Goal: Register for event/course

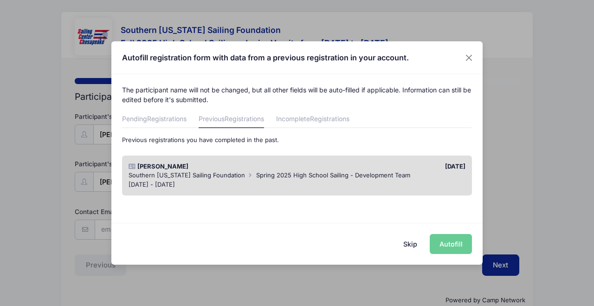
click at [391, 175] on span "Spring 2025 High School Sailing - Development Team" at bounding box center [333, 174] width 154 height 7
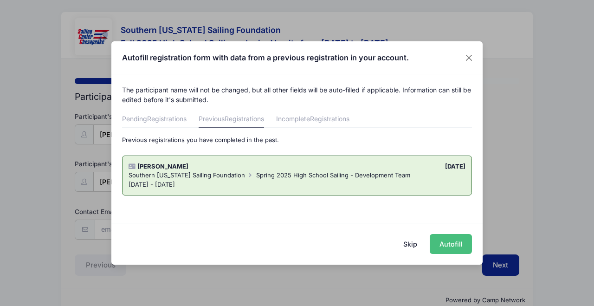
click at [457, 245] on button "Autofill" at bounding box center [450, 244] width 42 height 20
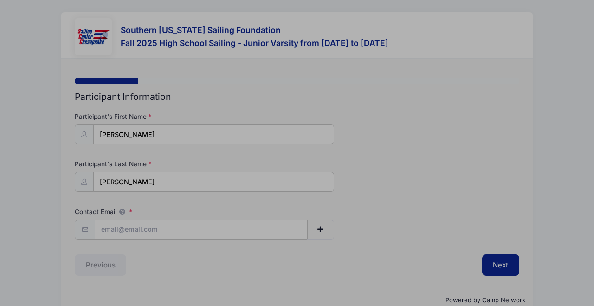
type input "[EMAIL_ADDRESS][DOMAIN_NAME]"
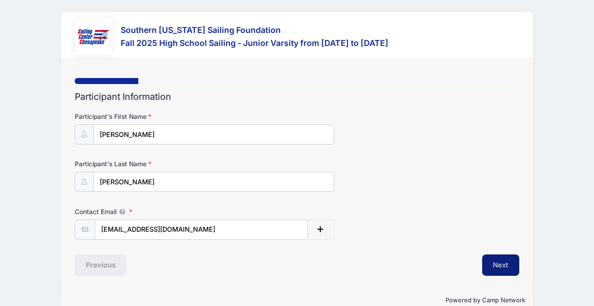
click at [504, 261] on button "Next" at bounding box center [501, 264] width 38 height 21
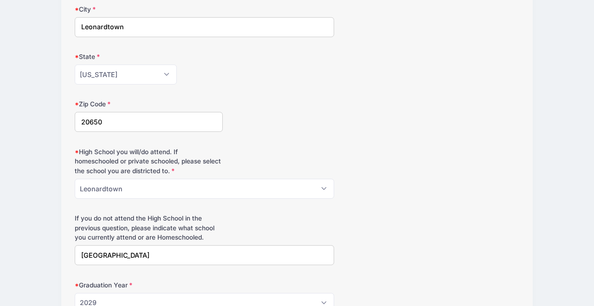
scroll to position [311, 0]
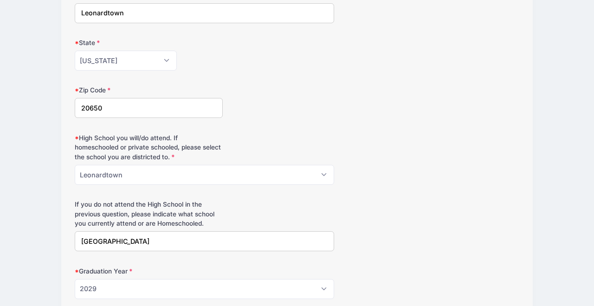
click at [431, 210] on div "If you do not attend the High School in the previous question, please indicate …" at bounding box center [297, 224] width 444 height 51
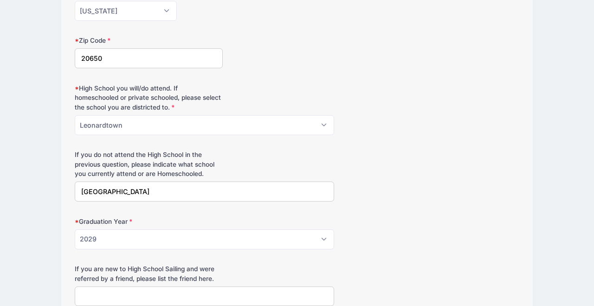
scroll to position [361, 0]
drag, startPoint x: 179, startPoint y: 188, endPoint x: 64, endPoint y: 191, distance: 114.6
click at [64, 191] on div "Step 2 /7 Step 1 Step 2 Step 3 Step 4 Policies Donations Summary Participant In…" at bounding box center [297, 140] width 472 height 885
click at [414, 194] on div "If you do not attend the High School in the previous question, please indicate …" at bounding box center [297, 175] width 444 height 51
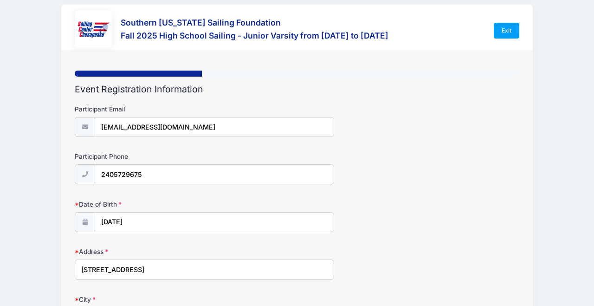
scroll to position [3, 0]
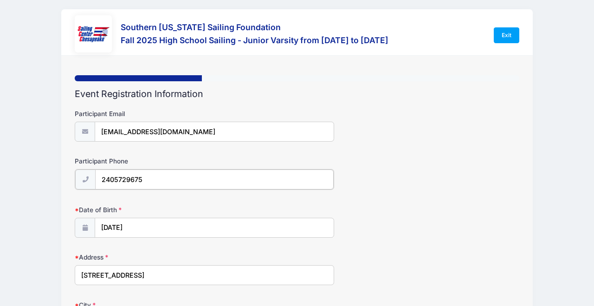
click at [175, 180] on input "2405729675" at bounding box center [214, 179] width 238 height 20
click at [125, 186] on input "2405729675" at bounding box center [214, 179] width 238 height 20
click at [492, 206] on div "Date of Birth [DATE]" at bounding box center [297, 220] width 444 height 32
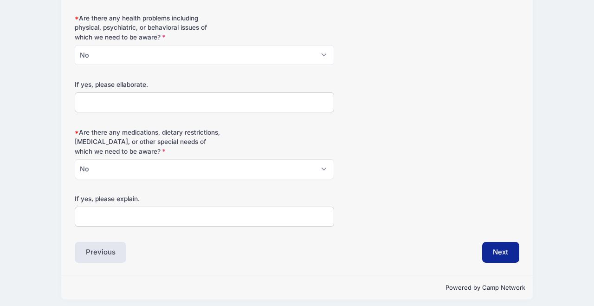
scroll to position [668, 0]
click at [506, 246] on button "Next" at bounding box center [501, 252] width 38 height 21
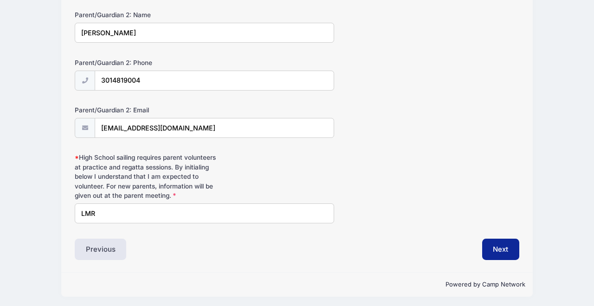
scroll to position [243, 0]
click at [488, 245] on button "Next" at bounding box center [501, 249] width 38 height 21
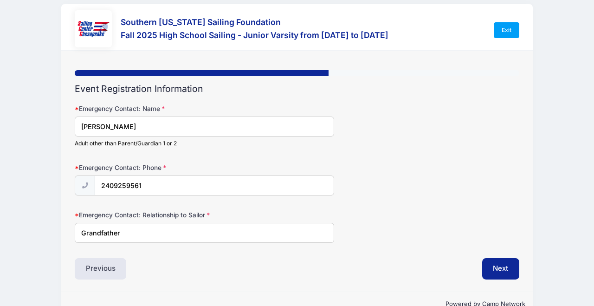
scroll to position [0, 0]
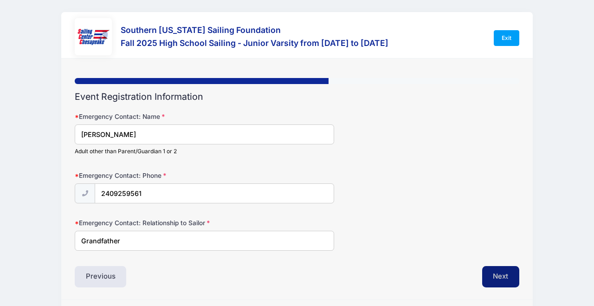
click at [508, 270] on button "Next" at bounding box center [501, 276] width 38 height 21
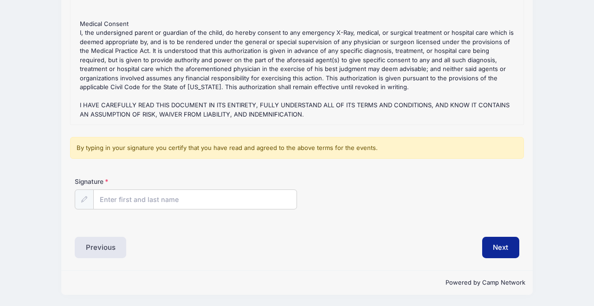
scroll to position [129, 0]
click at [199, 198] on input "Signature" at bounding box center [195, 200] width 203 height 20
type input "[PERSON_NAME]"
click at [505, 255] on button "Next" at bounding box center [501, 247] width 38 height 21
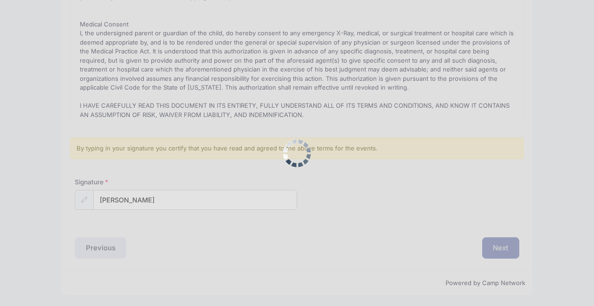
scroll to position [0, 0]
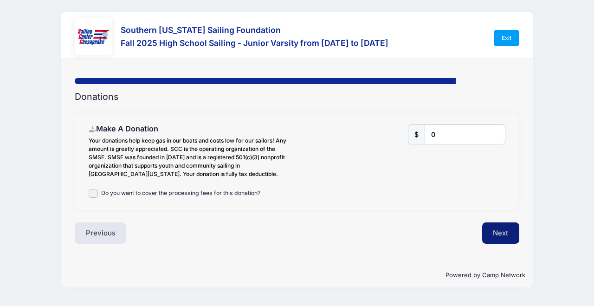
click at [498, 241] on button "Next" at bounding box center [501, 232] width 38 height 21
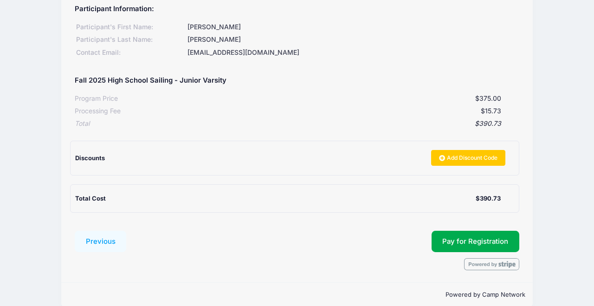
scroll to position [106, 0]
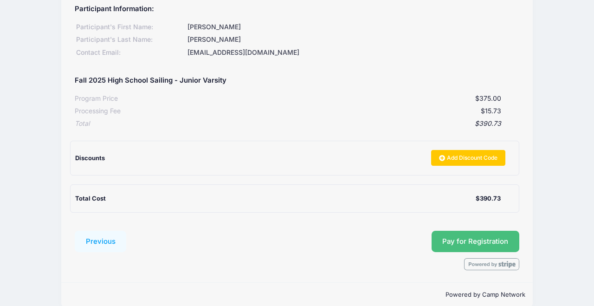
click at [472, 238] on span "Pay for Registration" at bounding box center [475, 241] width 66 height 8
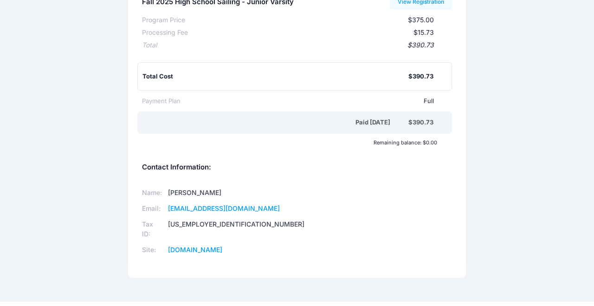
scroll to position [144, 0]
click at [437, 233] on div "Name: [PERSON_NAME] Email: [EMAIL_ADDRESS][DOMAIN_NAME] Tax ID: [US_EMPLOYER_ID…" at bounding box center [296, 222] width 319 height 88
click at [519, 226] on div "Southern [US_STATE] Sailing Foundation Participant Information: Participant's F…" at bounding box center [297, 79] width 594 height 422
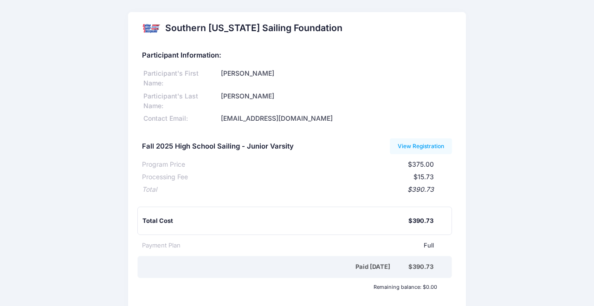
scroll to position [0, 0]
click at [424, 145] on link "View Registration" at bounding box center [421, 146] width 63 height 16
